Goal: Transaction & Acquisition: Purchase product/service

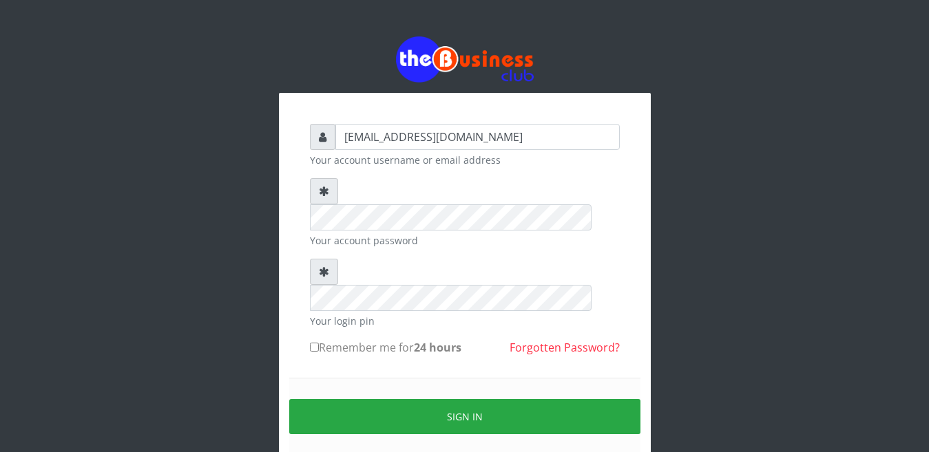
click at [341, 339] on label "Remember me for 24 hours" at bounding box center [385, 347] width 151 height 17
click at [319, 343] on input "Remember me for 24 hours" at bounding box center [314, 347] width 9 height 9
checkbox input "true"
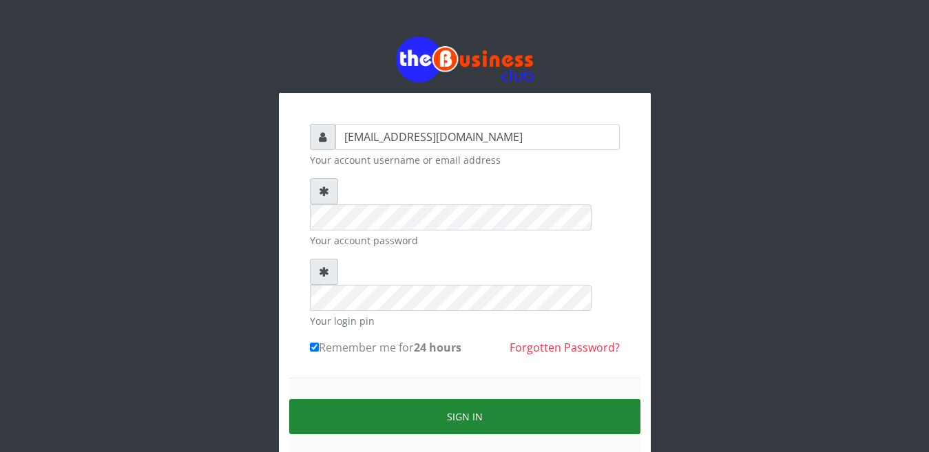
click at [451, 399] on button "Sign in" at bounding box center [464, 416] width 351 height 35
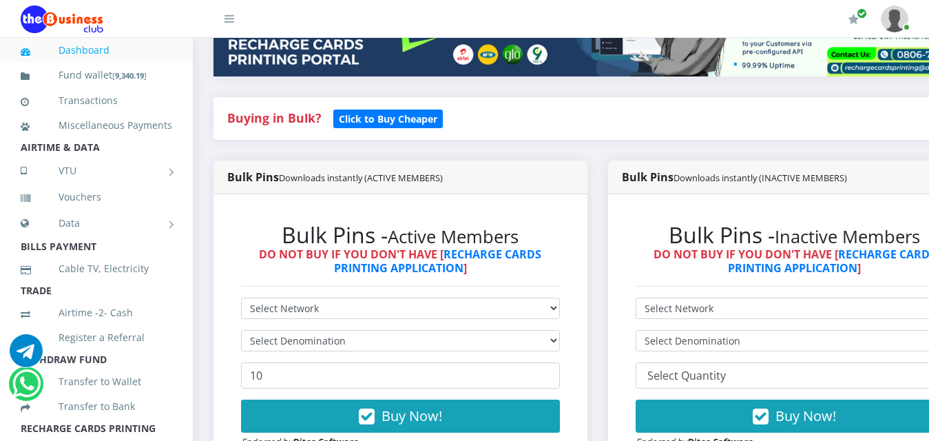
scroll to position [385, 0]
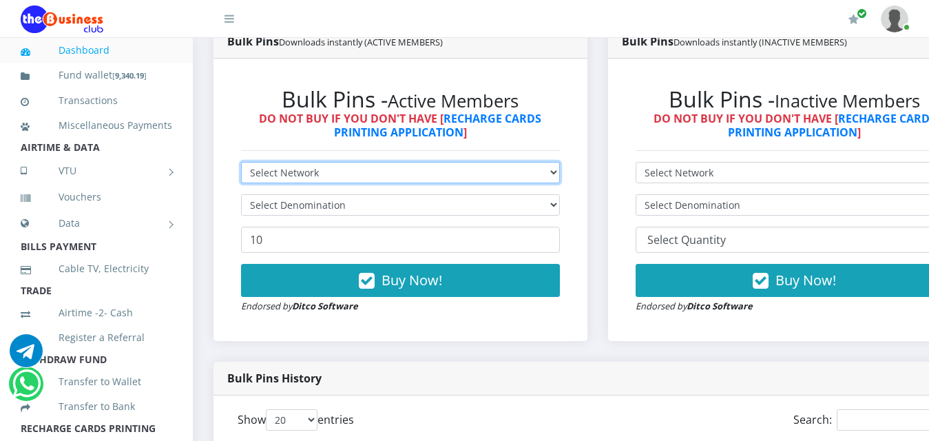
click at [414, 162] on select "Select Network MTN Globacom 9Mobile Airtel" at bounding box center [400, 172] width 319 height 21
select select "MTN"
click at [241, 162] on select "Select Network MTN Globacom 9Mobile Airtel" at bounding box center [400, 172] width 319 height 21
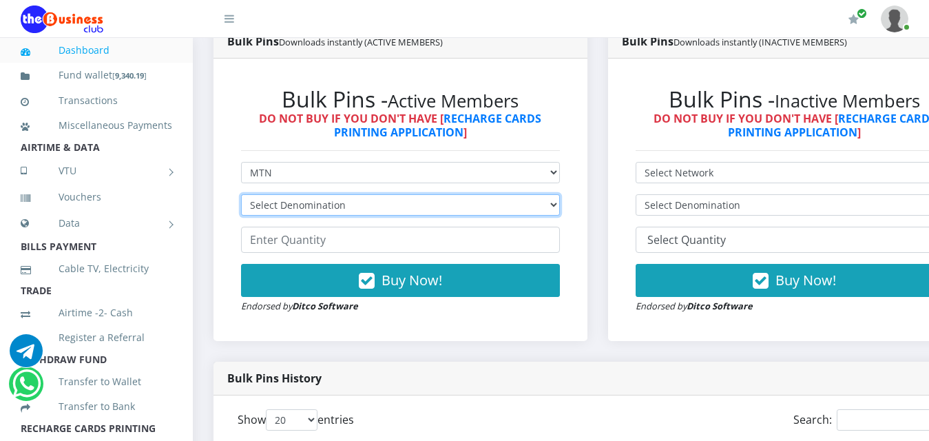
click at [384, 194] on select "Select Denomination MTN NGN100 - ₦96.99 MTN NGN200 - ₦193.98 MTN NGN400 - ₦387.…" at bounding box center [400, 204] width 319 height 21
select select "96.99-100"
click at [241, 194] on select "Select Denomination MTN NGN100 - ₦96.99 MTN NGN200 - ₦193.98 MTN NGN400 - ₦387.…" at bounding box center [400, 204] width 319 height 21
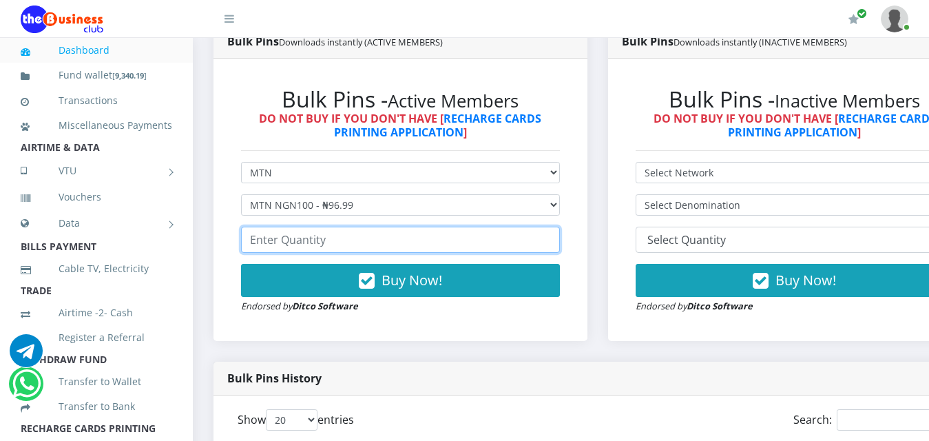
click at [332, 228] on input "number" at bounding box center [400, 239] width 319 height 26
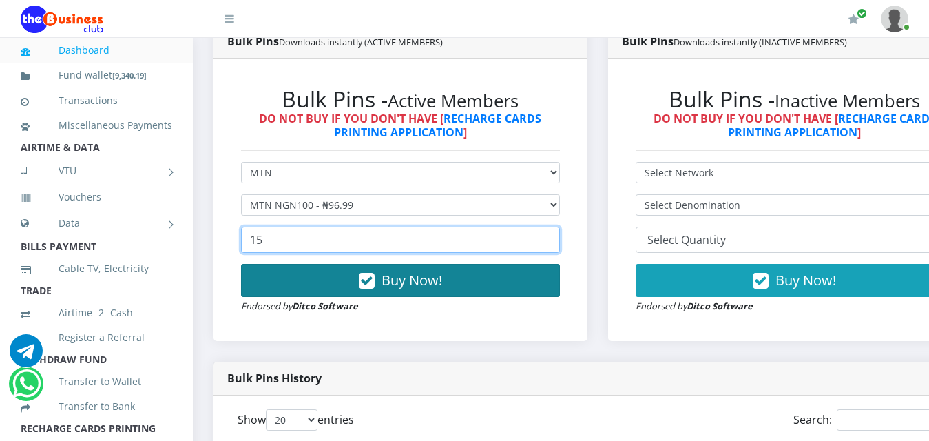
type input "15"
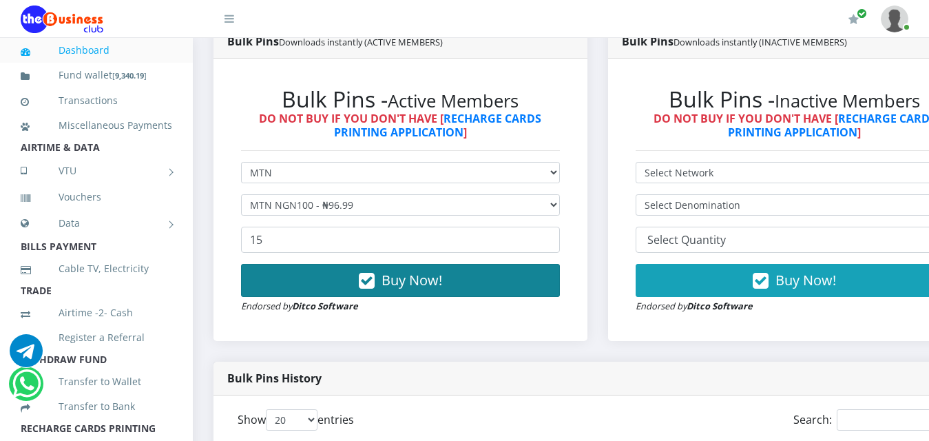
click at [370, 274] on icon "button" at bounding box center [367, 281] width 16 height 14
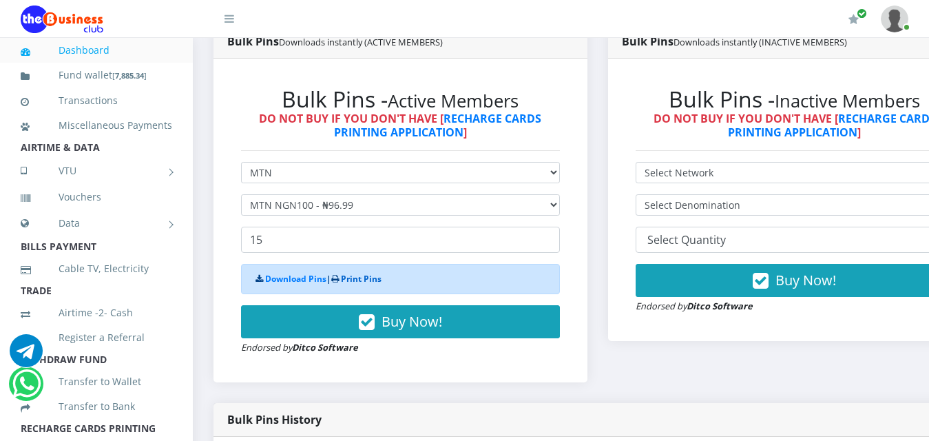
click at [362, 273] on link "Print Pins" at bounding box center [361, 279] width 41 height 12
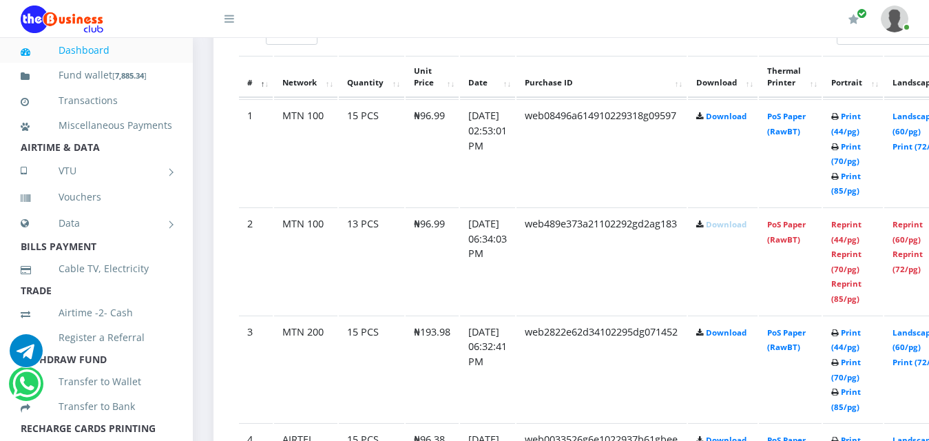
scroll to position [743, 0]
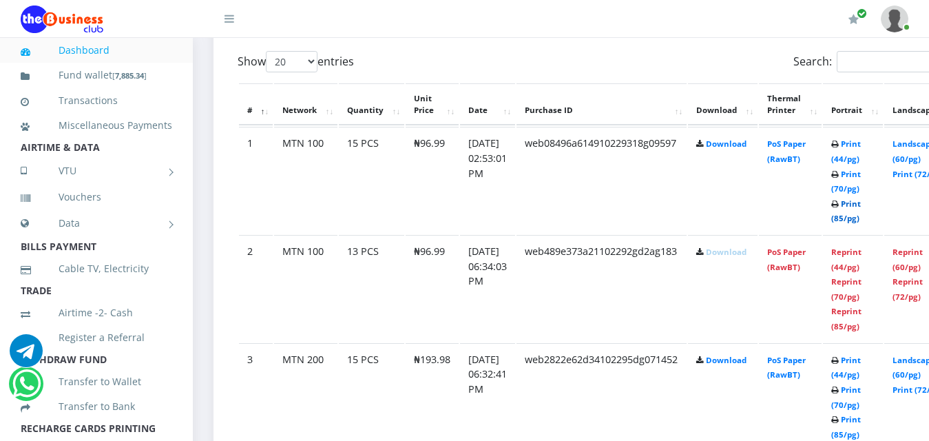
click at [860, 198] on link "Print (85/pg)" at bounding box center [846, 210] width 30 height 25
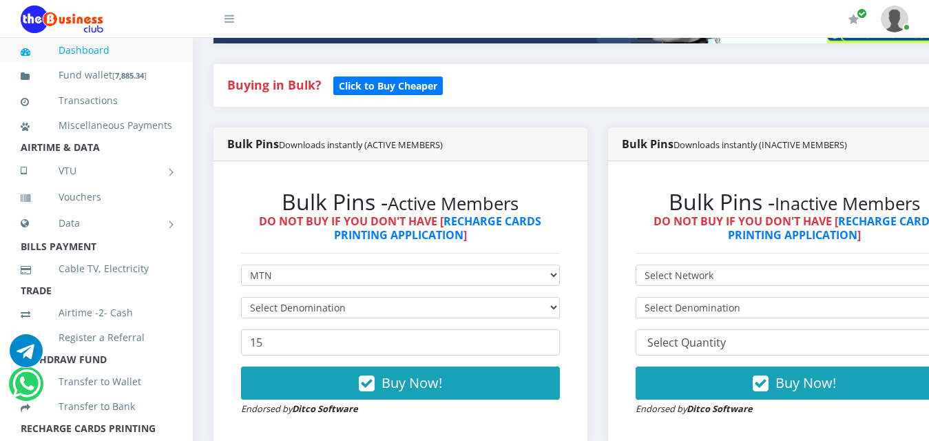
scroll to position [330, 0]
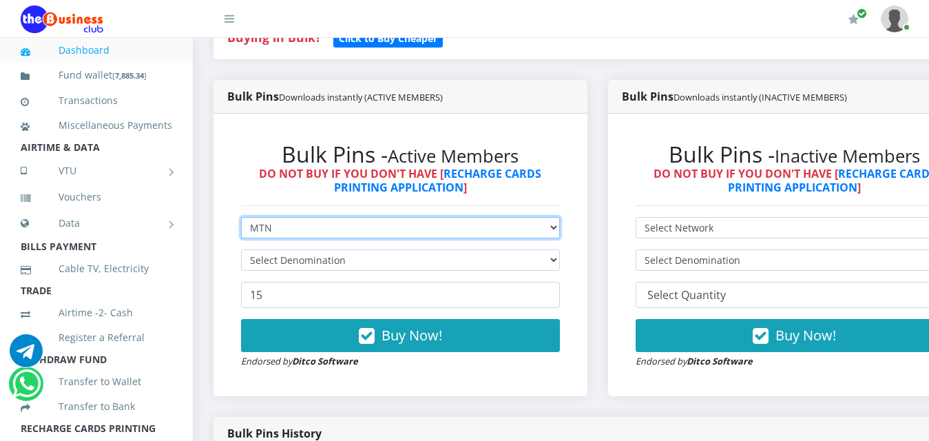
click at [560, 219] on select "Select Network MTN Globacom 9Mobile Airtel" at bounding box center [400, 227] width 319 height 21
select select "Airtel"
click at [241, 217] on select "Select Network MTN Globacom 9Mobile Airtel" at bounding box center [400, 227] width 319 height 21
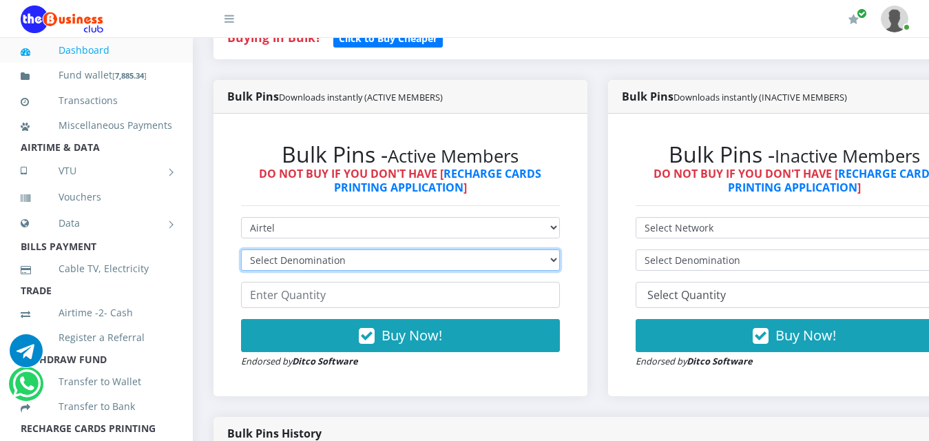
click at [375, 255] on select "Select Denomination Airtel NGN100 - ₦96.38 Airtel NGN200 - ₦192.76 Airtel NGN50…" at bounding box center [400, 259] width 319 height 21
select select "192.76-200"
click at [241, 249] on select "Select Denomination Airtel NGN100 - ₦96.38 Airtel NGN200 - ₦192.76 Airtel NGN50…" at bounding box center [400, 259] width 319 height 21
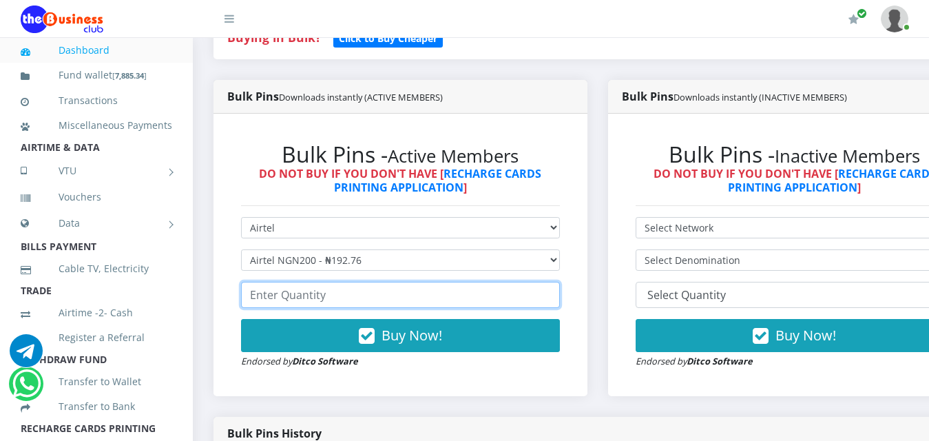
click at [336, 284] on input "number" at bounding box center [400, 295] width 319 height 26
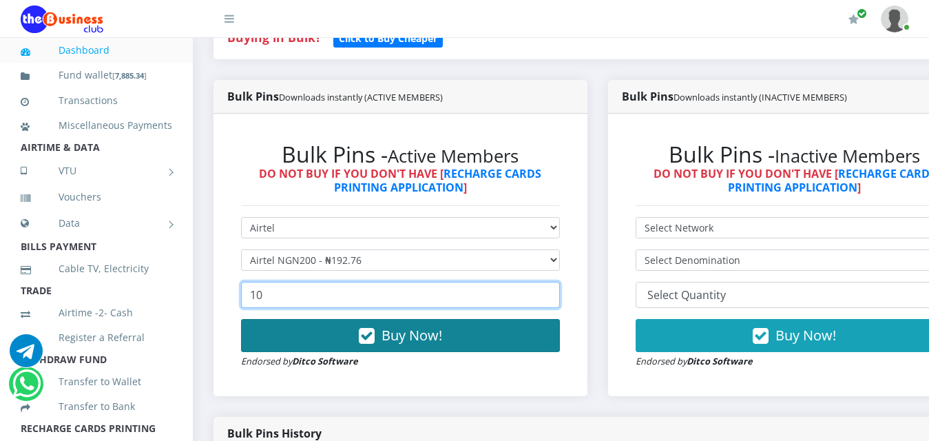
type input "10"
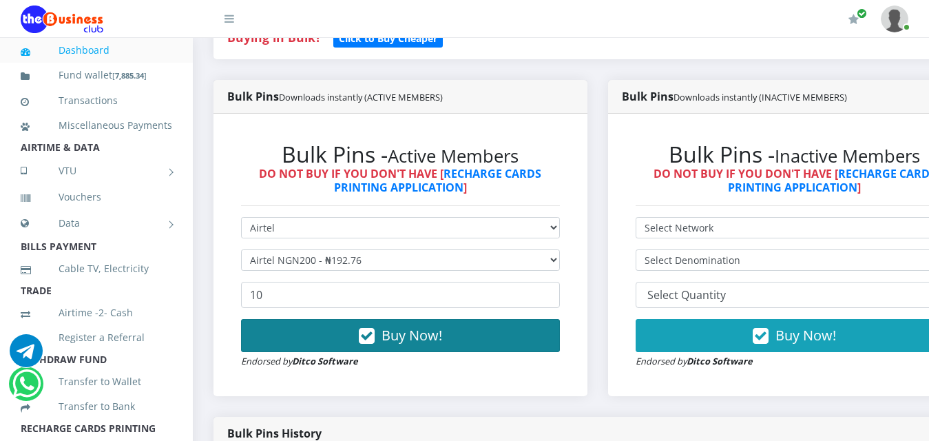
click at [409, 326] on span "Buy Now!" at bounding box center [411, 335] width 61 height 19
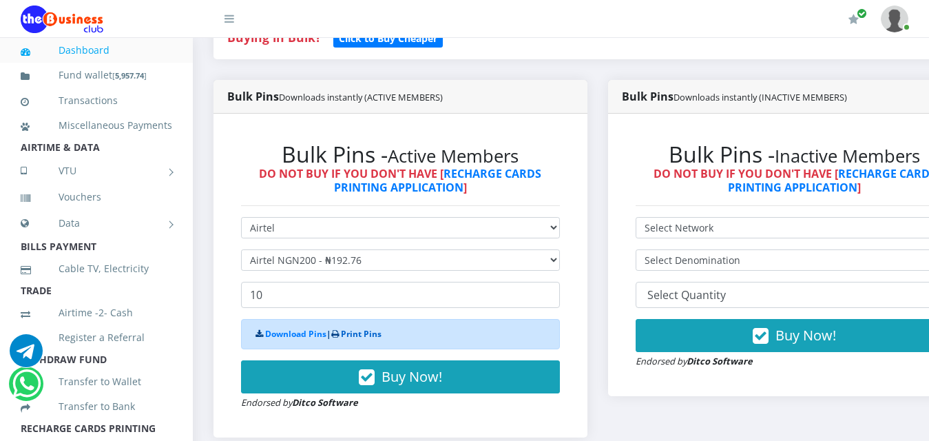
click at [374, 328] on link "Print Pins" at bounding box center [361, 334] width 41 height 12
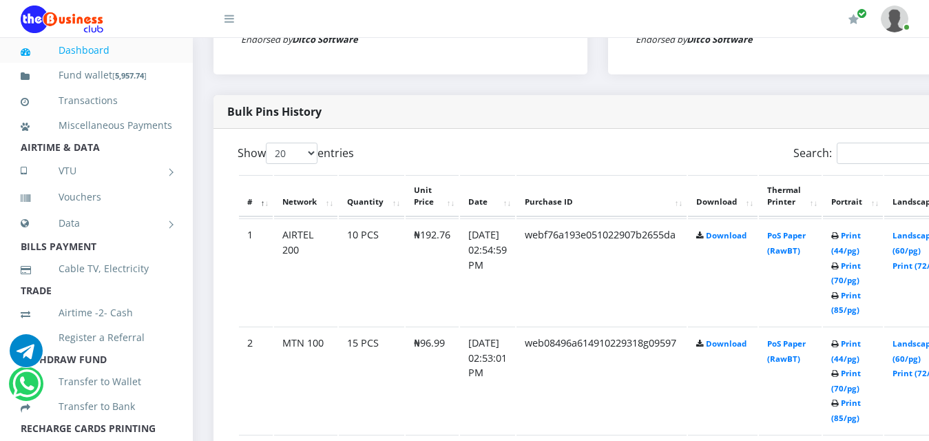
scroll to position [661, 0]
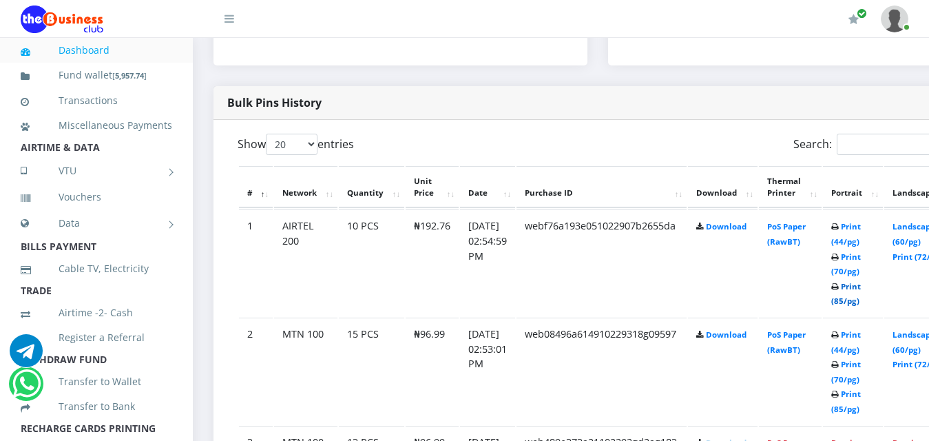
click at [860, 285] on link "Print (85/pg)" at bounding box center [846, 293] width 30 height 25
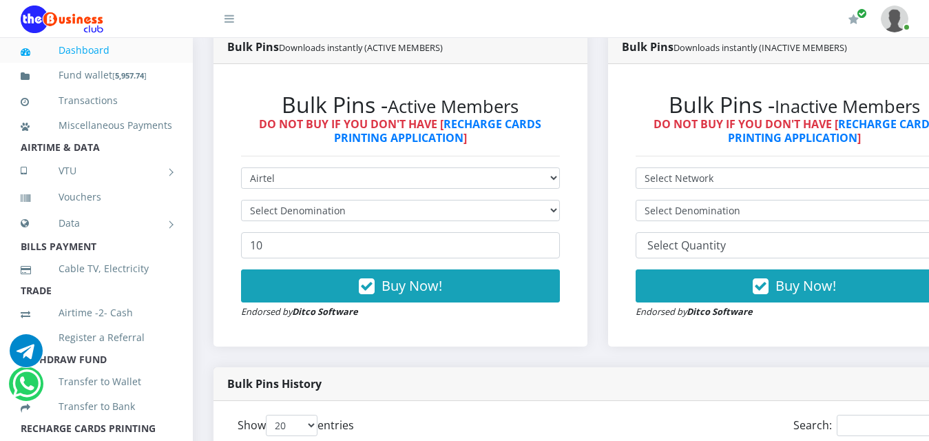
scroll to position [358, 0]
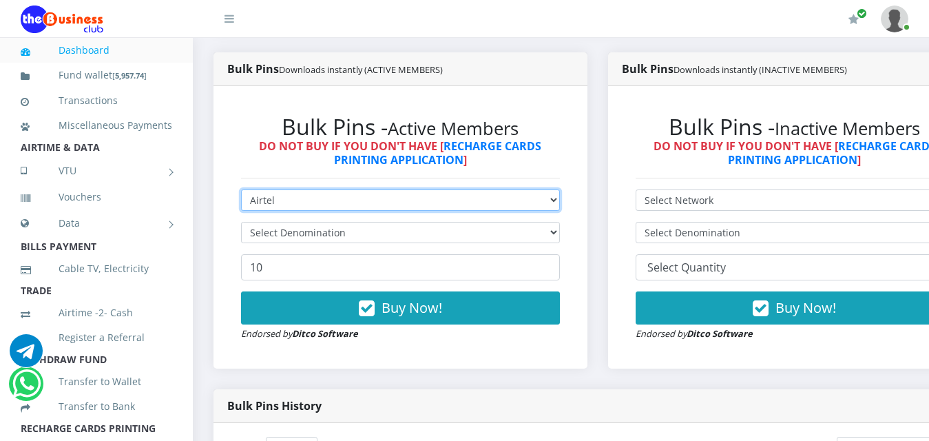
click at [296, 189] on select "Select Network MTN Globacom 9Mobile Airtel" at bounding box center [400, 199] width 319 height 21
select select "MTN"
click at [241, 189] on select "Select Network MTN Globacom 9Mobile Airtel" at bounding box center [400, 199] width 319 height 21
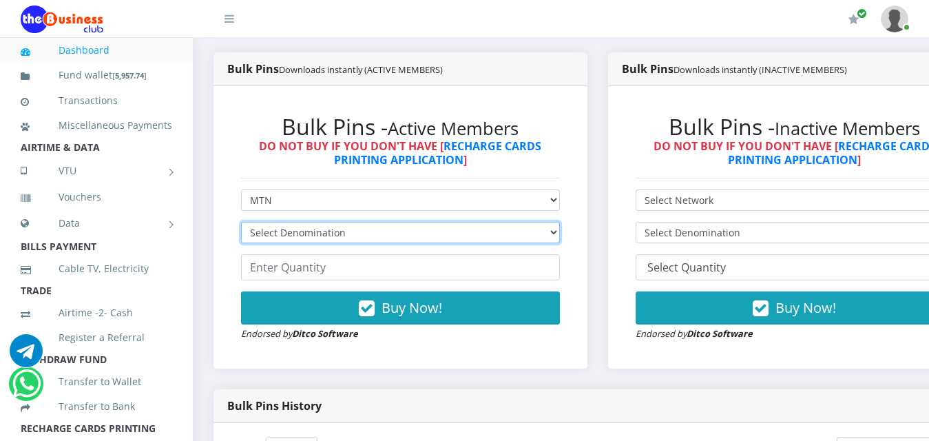
click at [298, 222] on select "Select Denomination MTN NGN100 - ₦96.99 MTN NGN200 - ₦193.98 MTN NGN400 - ₦387.…" at bounding box center [400, 232] width 319 height 21
select select "193.98-200"
click at [241, 222] on select "Select Denomination MTN NGN100 - ₦96.99 MTN NGN200 - ₦193.98 MTN NGN400 - ₦387.…" at bounding box center [400, 232] width 319 height 21
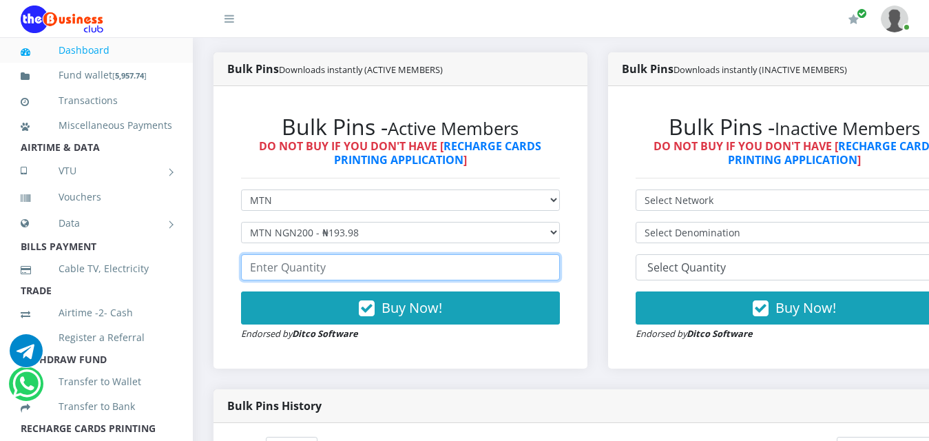
click at [301, 255] on input "number" at bounding box center [400, 267] width 319 height 26
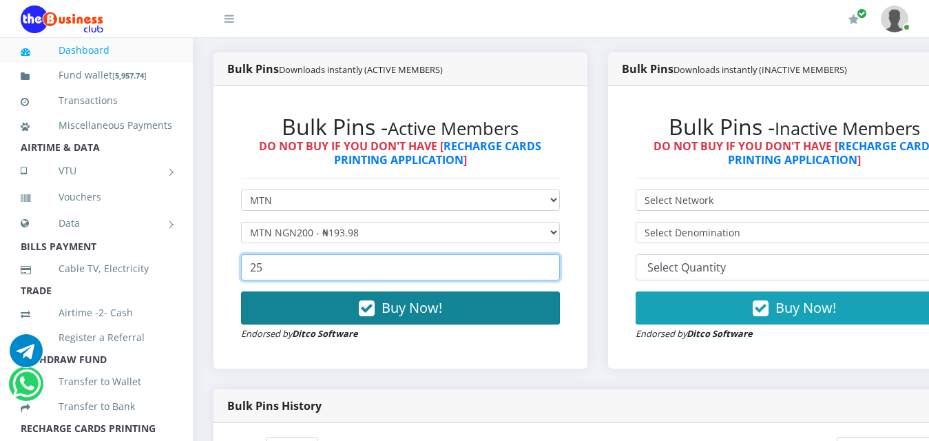
type input "25"
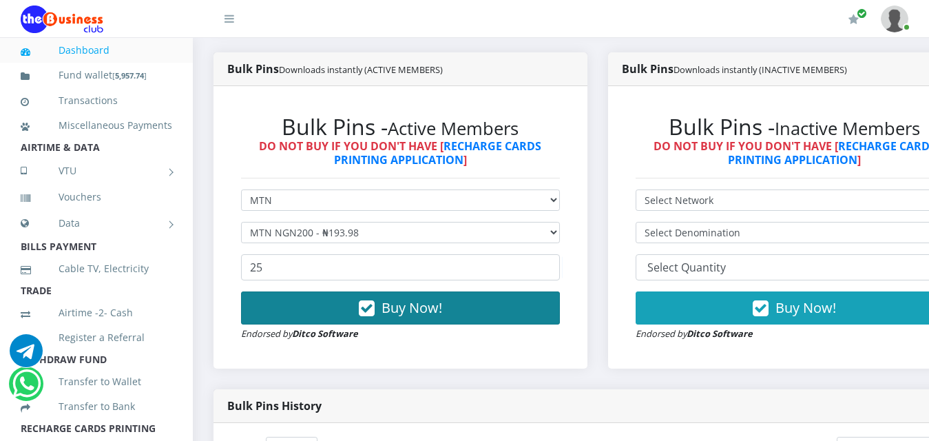
click at [412, 298] on span "Buy Now!" at bounding box center [411, 307] width 61 height 19
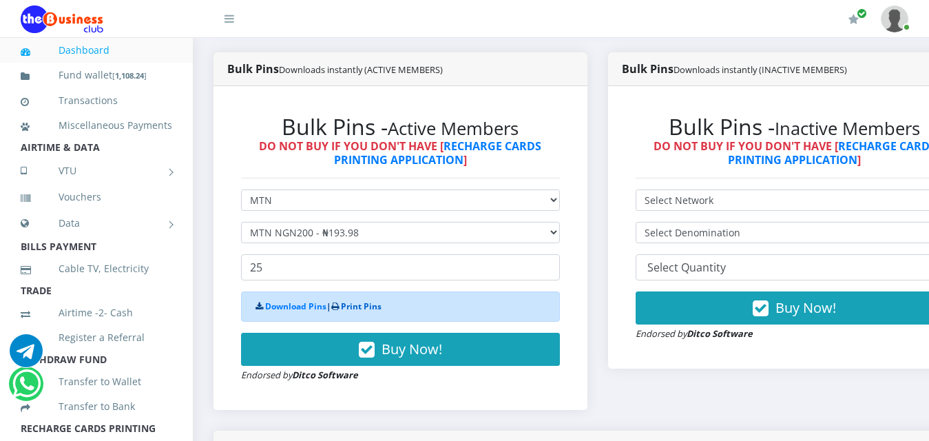
click at [369, 300] on link "Print Pins" at bounding box center [361, 306] width 41 height 12
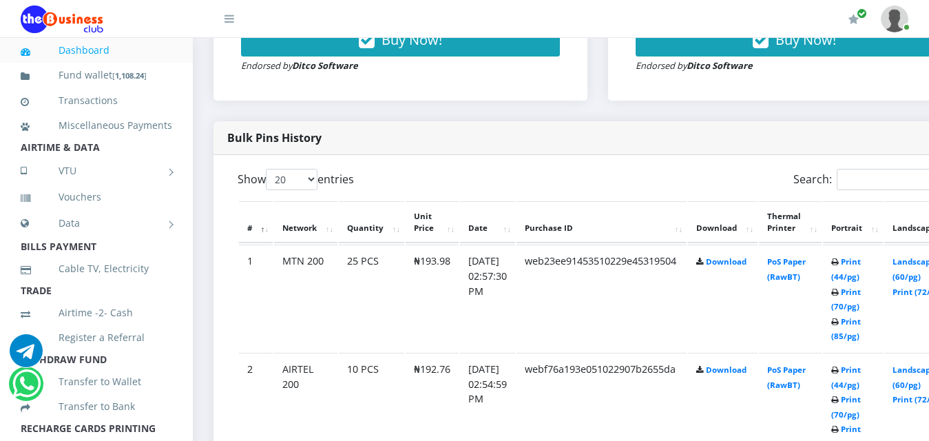
scroll to position [688, 0]
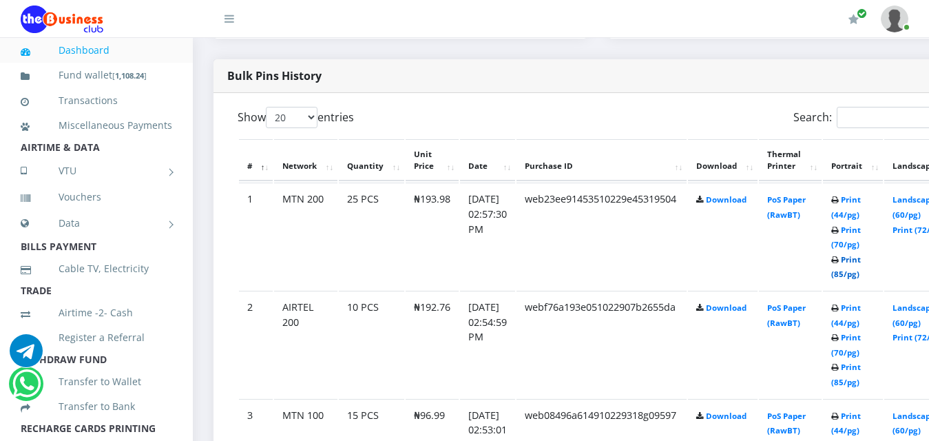
click at [860, 254] on link "Print (85/pg)" at bounding box center [846, 266] width 30 height 25
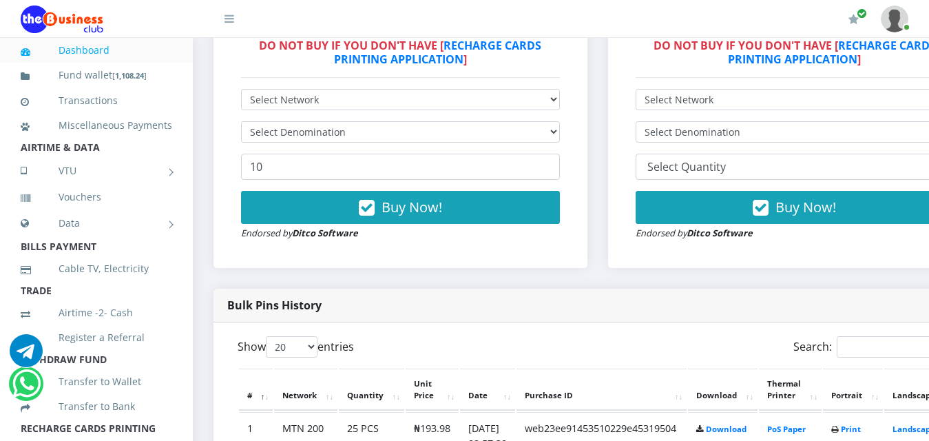
scroll to position [468, 0]
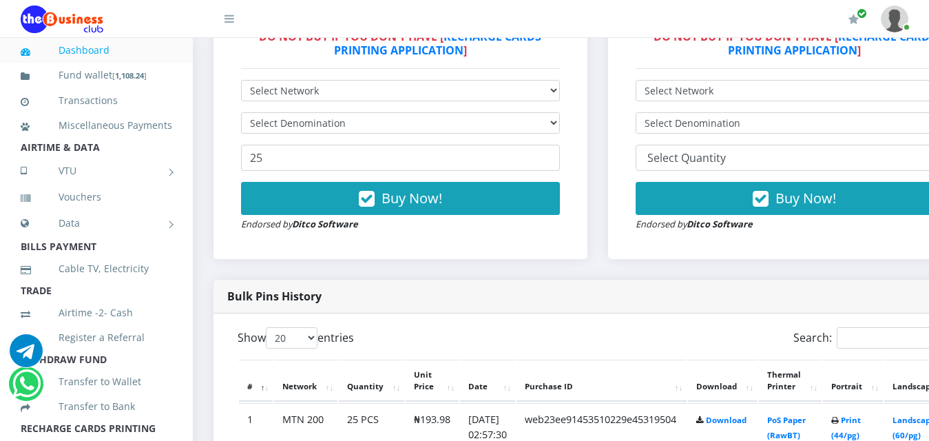
select select "Airtel"
click at [241, 80] on select "Select Network MTN Globacom 9Mobile Airtel" at bounding box center [400, 90] width 319 height 21
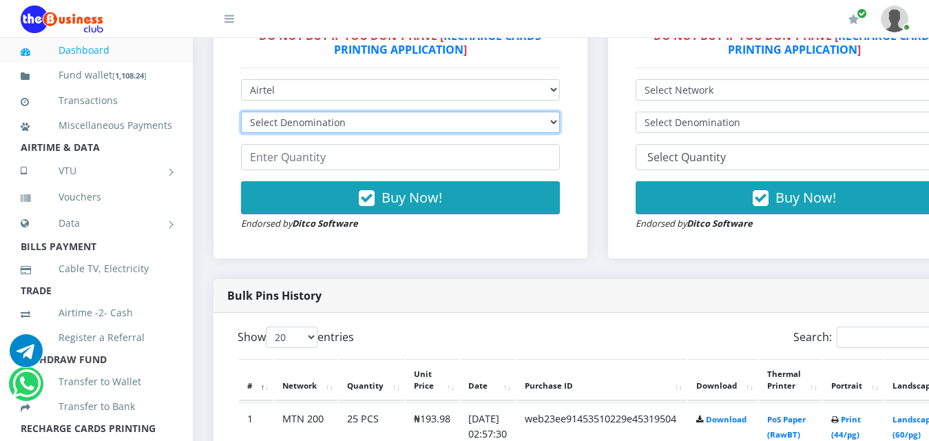
click at [283, 112] on select "Select Denomination Airtel NGN100 - ₦96.38 Airtel NGN200 - ₦192.76 Airtel NGN50…" at bounding box center [400, 122] width 319 height 21
select select "96.38-100"
click at [241, 112] on select "Select Denomination Airtel NGN100 - ₦96.38 Airtel NGN200 - ₦192.76 Airtel NGN50…" at bounding box center [400, 122] width 319 height 21
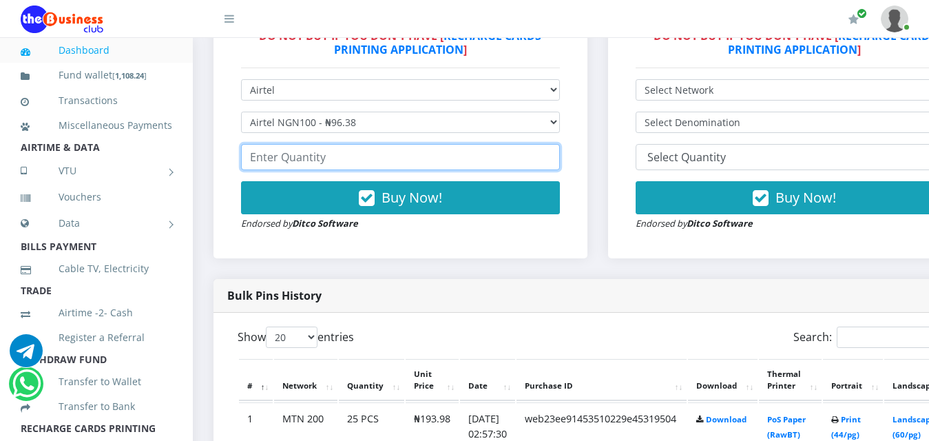
click at [278, 146] on input "number" at bounding box center [400, 157] width 319 height 26
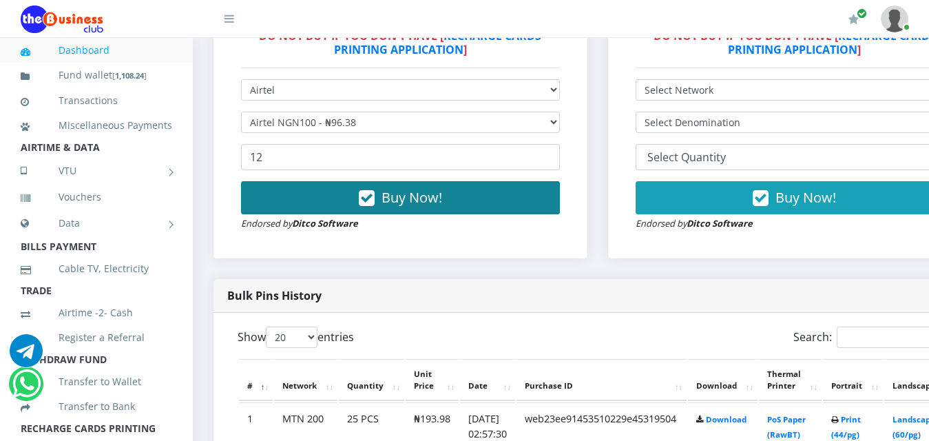
click at [428, 190] on span "Buy Now!" at bounding box center [411, 197] width 61 height 19
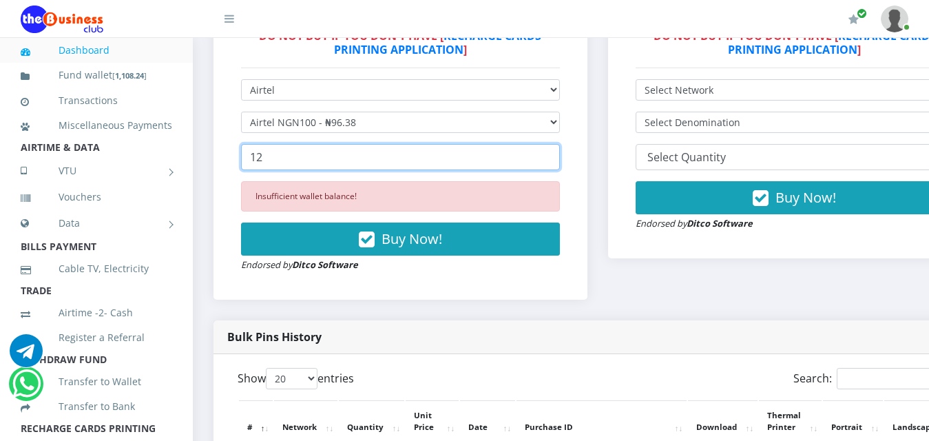
click at [332, 145] on input "12" at bounding box center [400, 157] width 319 height 26
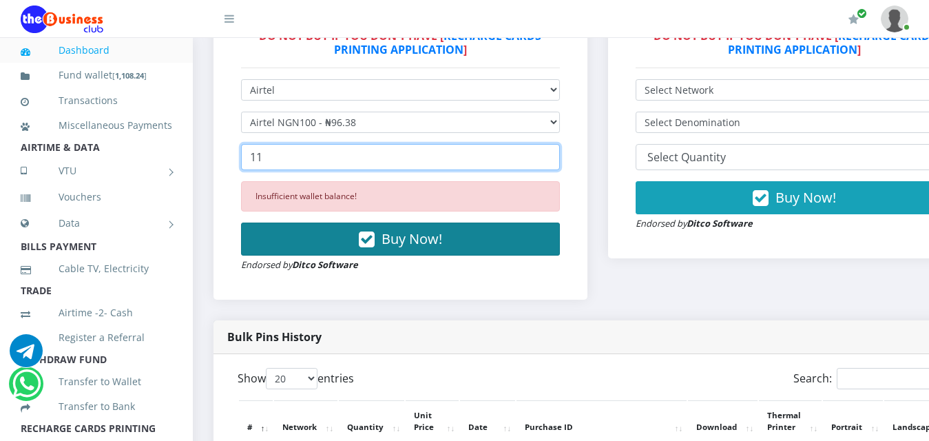
type input "11"
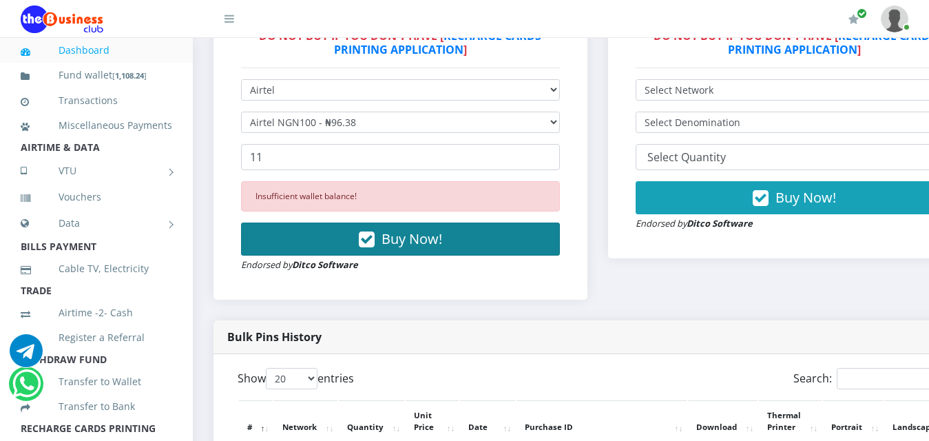
click at [401, 231] on span "Buy Now!" at bounding box center [411, 238] width 61 height 19
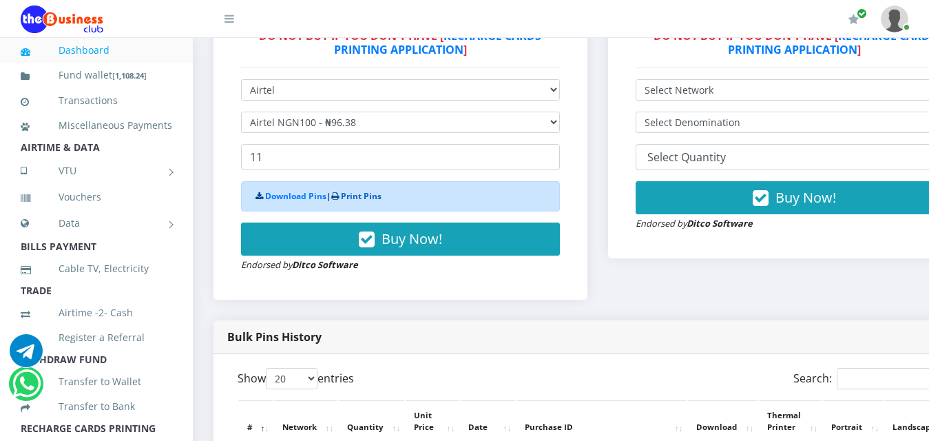
click at [369, 190] on link "Print Pins" at bounding box center [361, 196] width 41 height 12
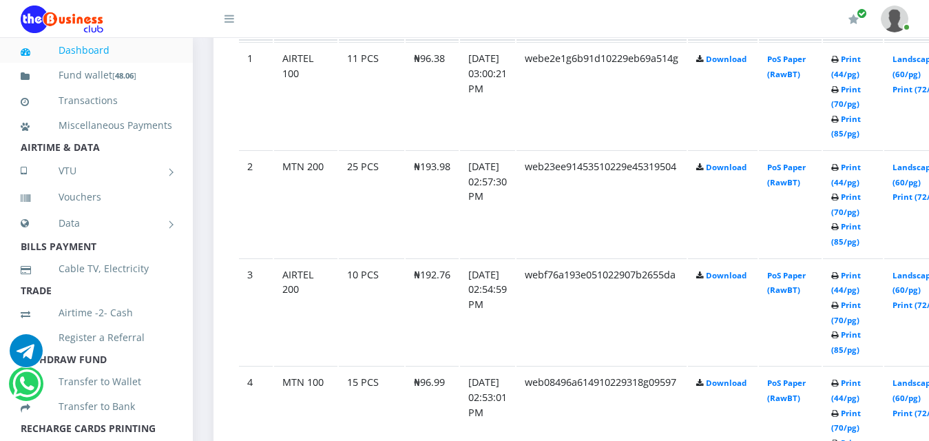
scroll to position [801, 0]
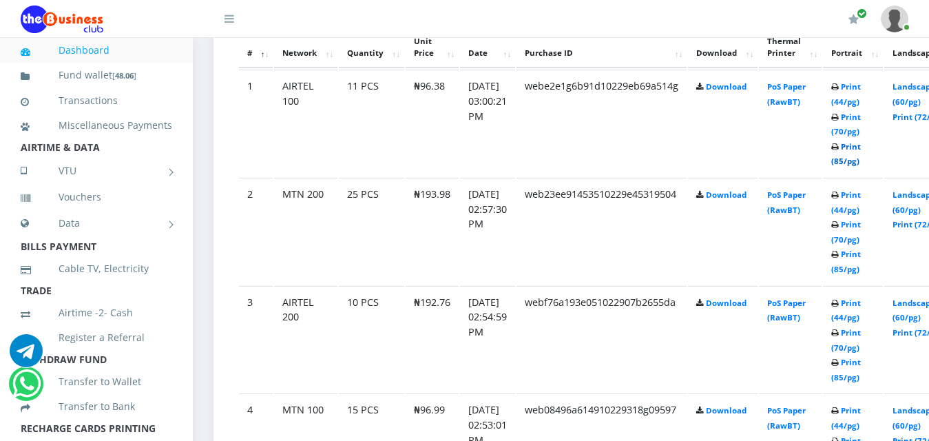
click at [860, 141] on link "Print (85/pg)" at bounding box center [846, 153] width 30 height 25
